Goal: Transaction & Acquisition: Book appointment/travel/reservation

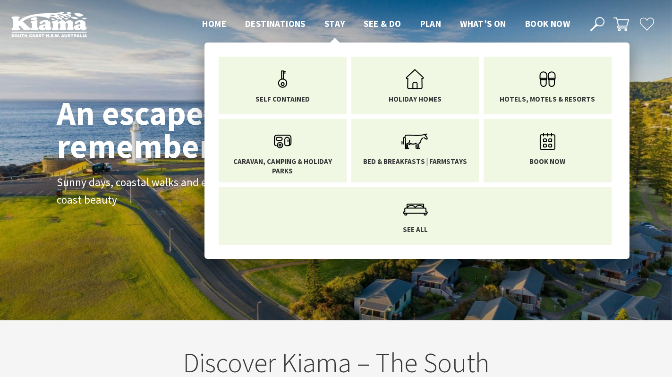
click at [331, 23] on span "Stay" at bounding box center [334, 23] width 21 height 11
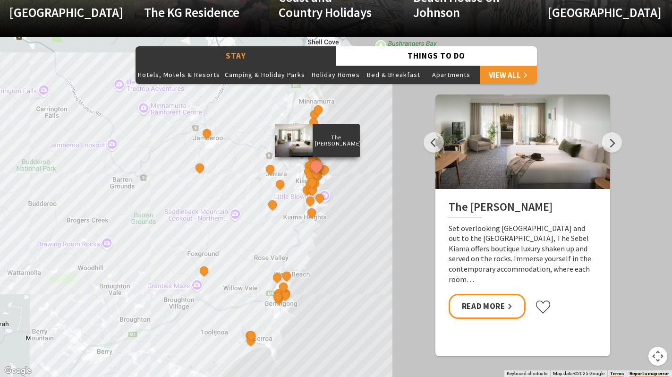
scroll to position [769, 0]
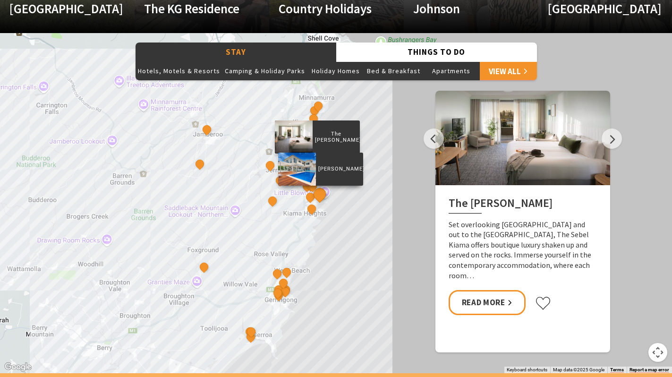
click at [316, 198] on button "See detail about Amaroo Kiama" at bounding box center [319, 193] width 17 height 17
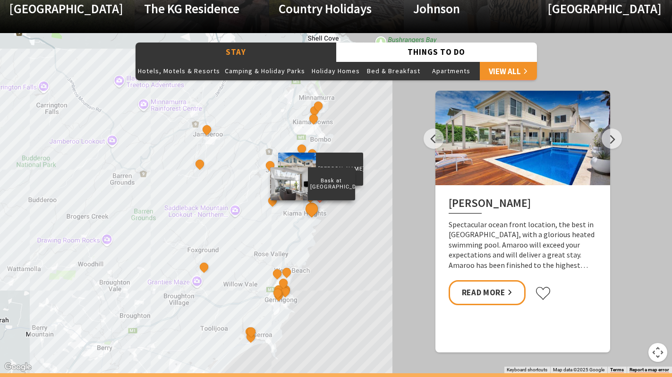
click at [311, 211] on button "See detail about Bask at Loves Bay" at bounding box center [311, 208] width 17 height 17
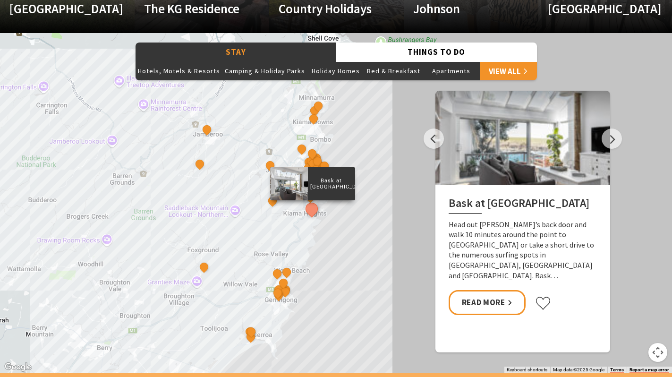
click at [492, 312] on div "Bask at [GEOGRAPHIC_DATA] out [PERSON_NAME]’s back door and walk 10 minutes aro…" at bounding box center [522, 256] width 175 height 143
click at [489, 294] on link "Read More" at bounding box center [486, 302] width 77 height 25
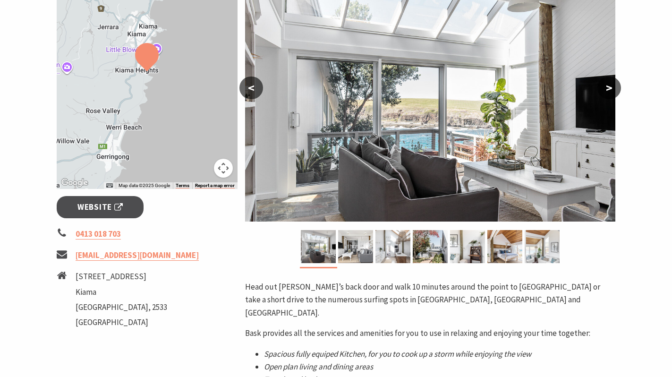
scroll to position [166, 0]
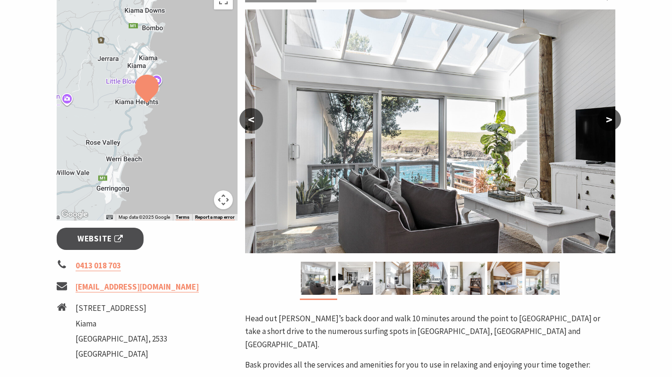
click at [605, 119] on button ">" at bounding box center [609, 119] width 24 height 23
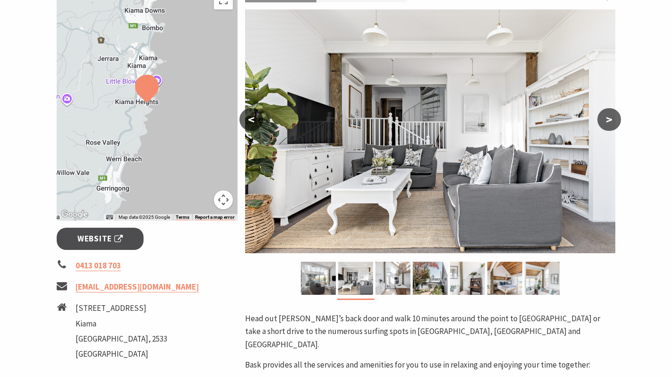
click at [605, 119] on button ">" at bounding box center [609, 119] width 24 height 23
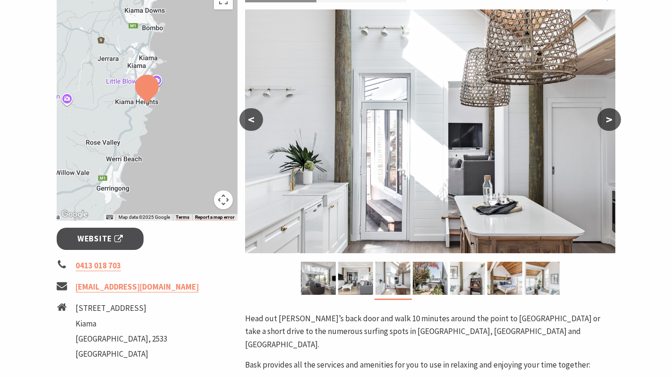
click at [605, 119] on button ">" at bounding box center [609, 119] width 24 height 23
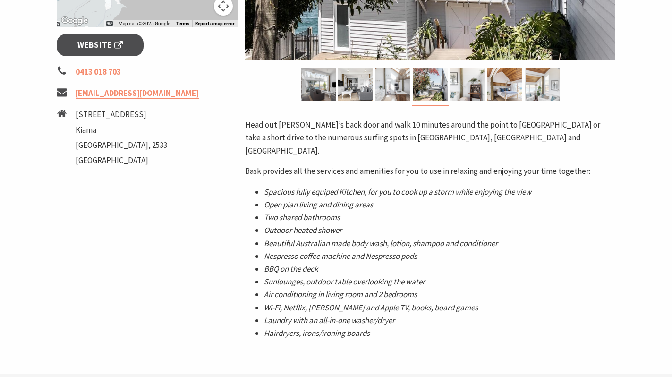
scroll to position [356, 0]
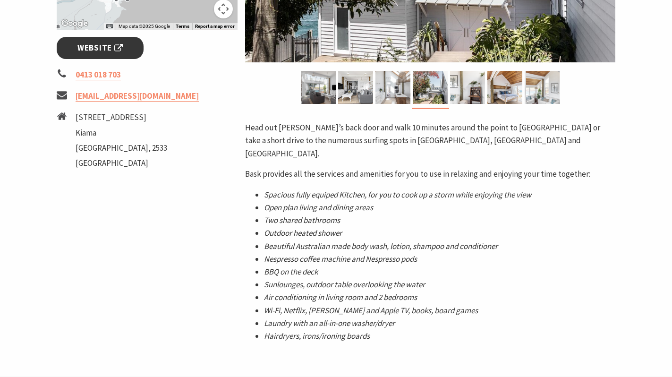
click at [107, 56] on link "Website" at bounding box center [100, 48] width 87 height 22
